Goal: Navigation & Orientation: Find specific page/section

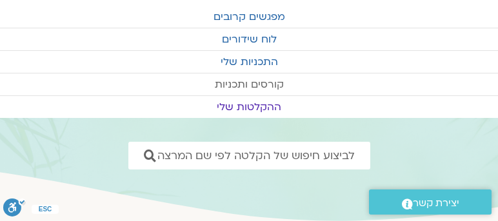
scroll to position [25, 0]
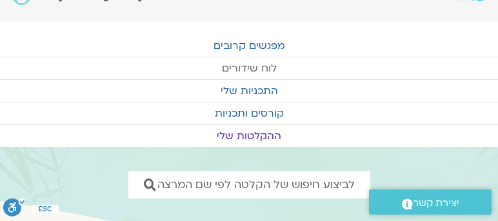
click at [255, 64] on link "לוח שידורים" at bounding box center [249, 68] width 498 height 22
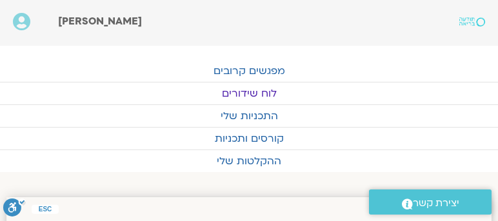
click at [231, 94] on link "לוח שידורים" at bounding box center [249, 94] width 498 height 22
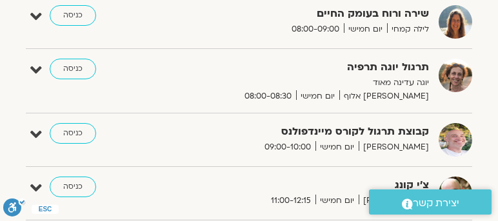
scroll to position [331, 0]
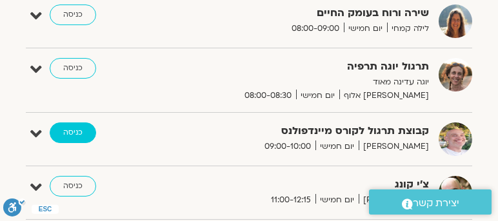
click at [67, 128] on link "כניסה" at bounding box center [73, 133] width 46 height 21
